Goal: Find specific page/section: Find specific page/section

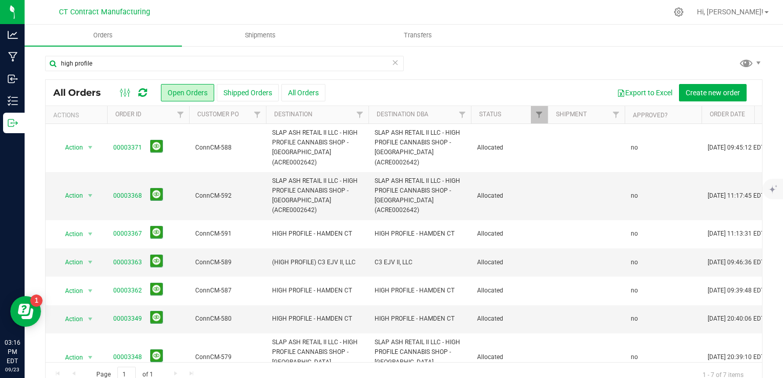
drag, startPoint x: 0, startPoint y: 0, endPoint x: 173, endPoint y: 72, distance: 187.4
click at [173, 72] on div "high profile" at bounding box center [224, 68] width 359 height 24
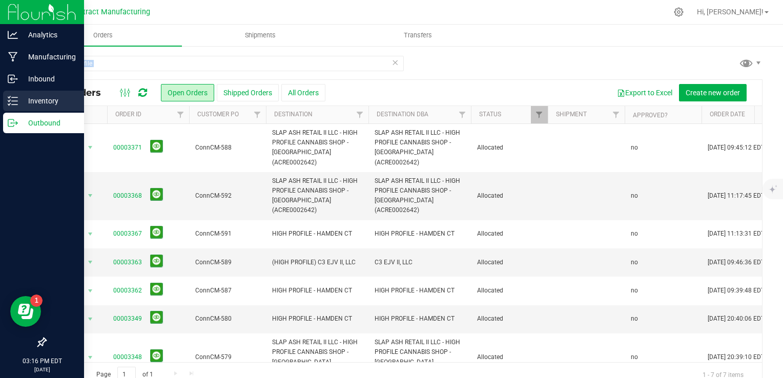
click at [10, 105] on icon at bounding box center [13, 101] width 10 height 10
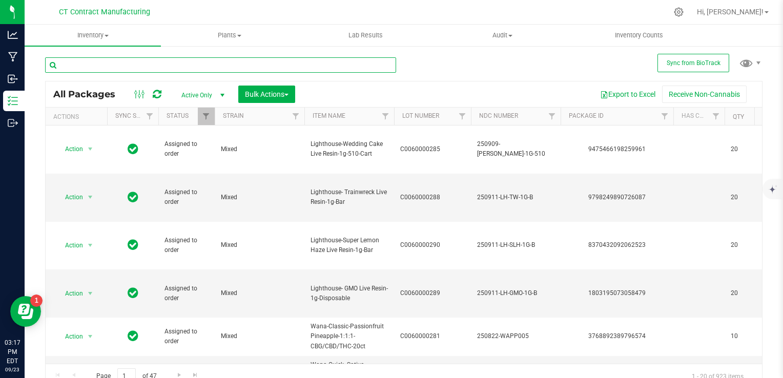
click at [115, 67] on input "text" at bounding box center [220, 64] width 351 height 15
type input "CBG"
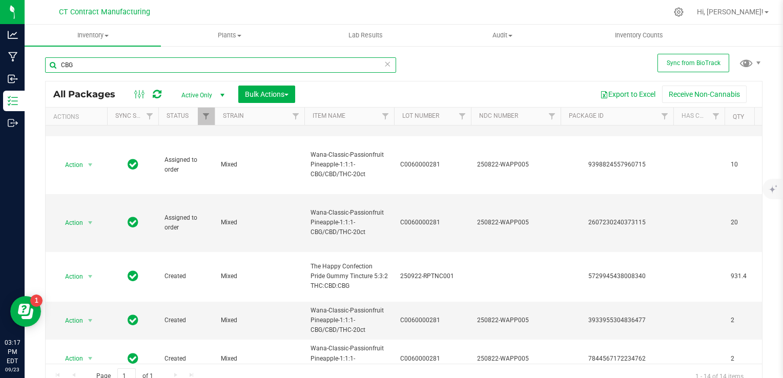
scroll to position [160, 0]
